Goal: Transaction & Acquisition: Purchase product/service

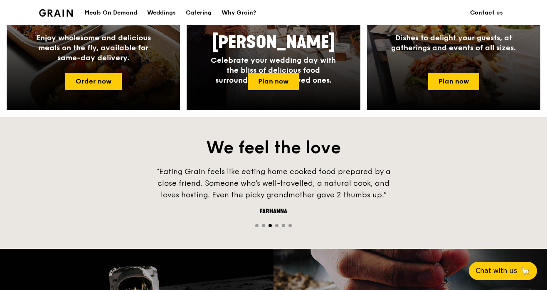
scroll to position [505, 0]
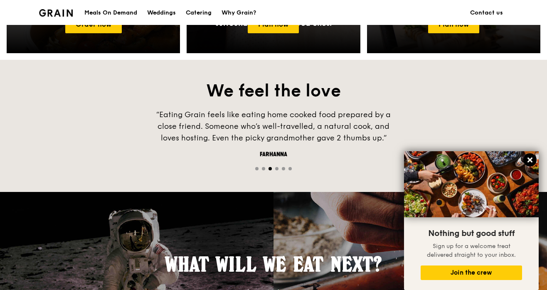
click at [529, 161] on icon at bounding box center [529, 159] width 5 height 5
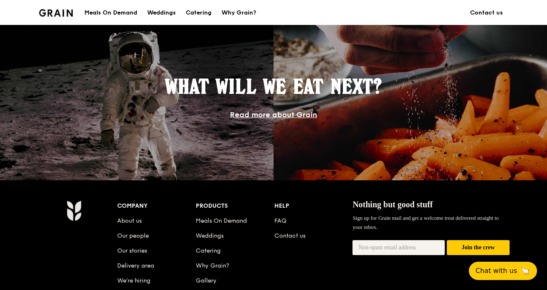
scroll to position [730, 0]
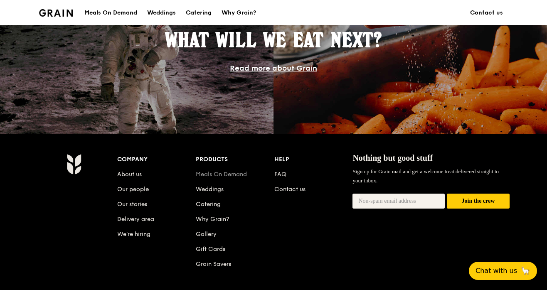
click at [210, 173] on link "Meals On Demand" at bounding box center [221, 174] width 51 height 7
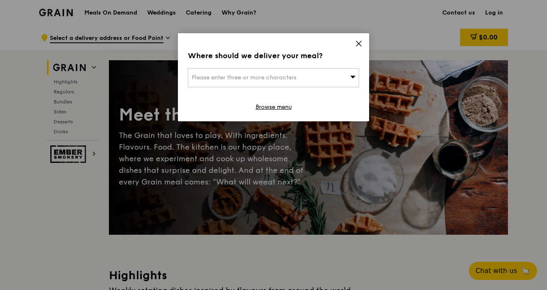
click at [356, 39] on div "Where should we deliver your meal? Please enter three or more characters Browse…" at bounding box center [273, 77] width 191 height 88
click at [357, 43] on icon at bounding box center [358, 43] width 7 height 7
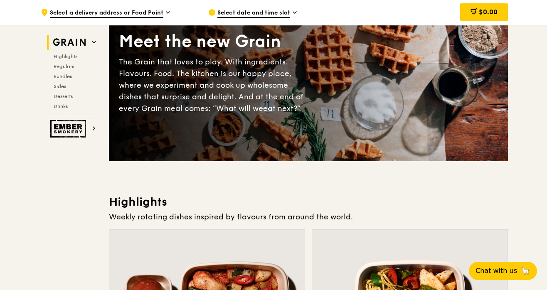
scroll to position [74, 0]
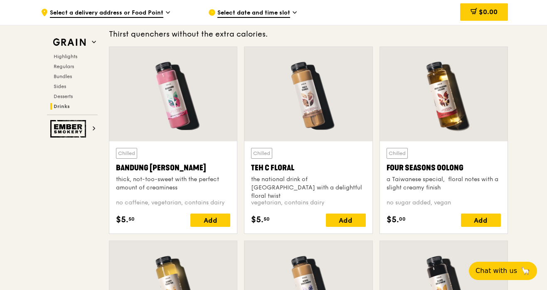
scroll to position [2825, 0]
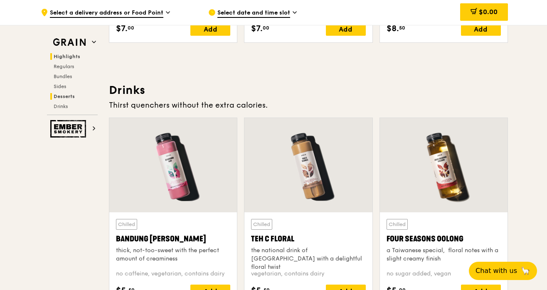
click at [65, 56] on span "Highlights" at bounding box center [67, 57] width 27 height 6
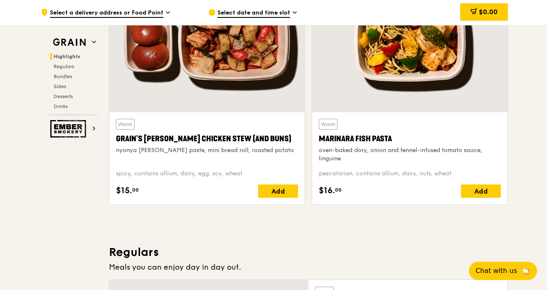
scroll to position [234, 0]
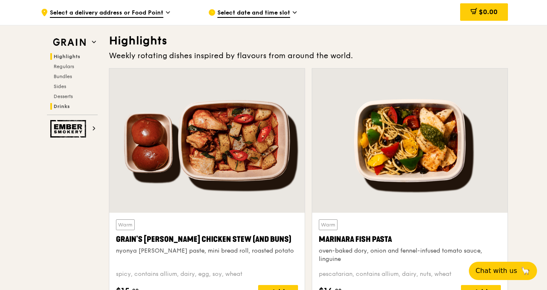
click at [70, 103] on h2 "Drinks" at bounding box center [73, 106] width 47 height 7
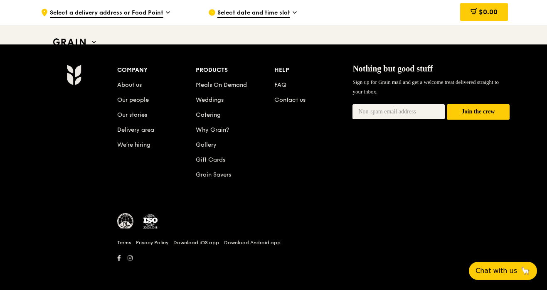
scroll to position [3521, 0]
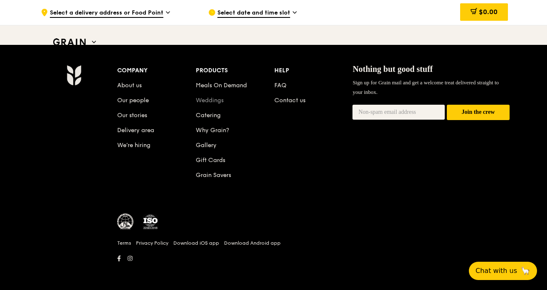
click at [202, 100] on link "Weddings" at bounding box center [210, 100] width 28 height 7
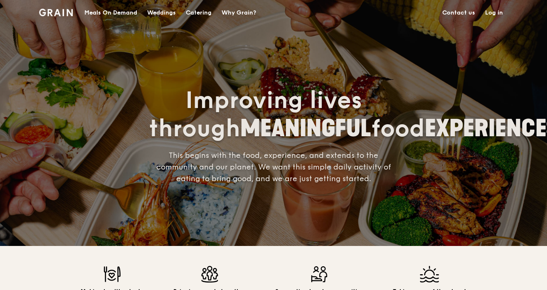
click at [239, 15] on div "Why Grain?" at bounding box center [238, 12] width 34 height 25
